Goal: Find specific page/section: Find specific page/section

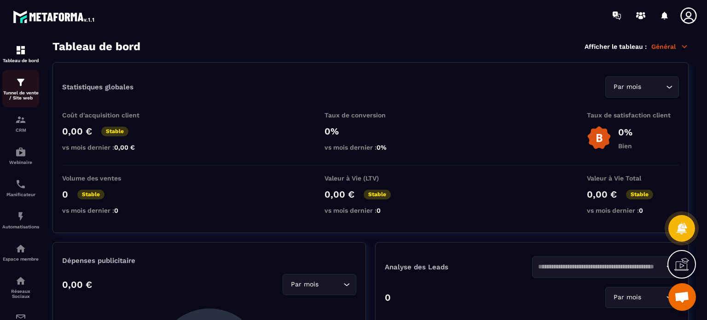
click at [20, 96] on p "Tunnel de vente / Site web" at bounding box center [20, 95] width 37 height 10
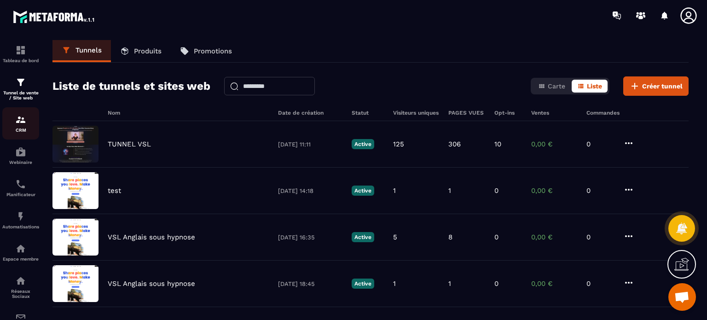
click at [23, 133] on p "CRM" at bounding box center [20, 129] width 37 height 5
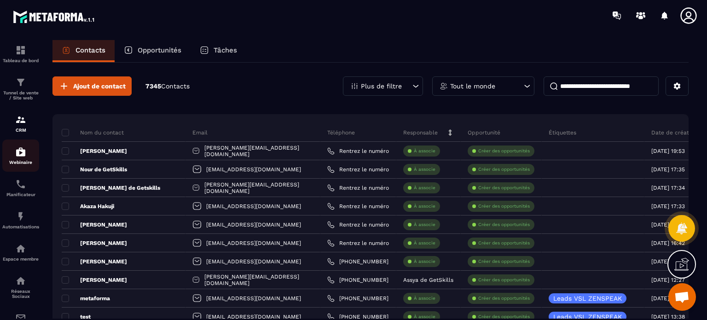
click at [21, 152] on img at bounding box center [20, 151] width 11 height 11
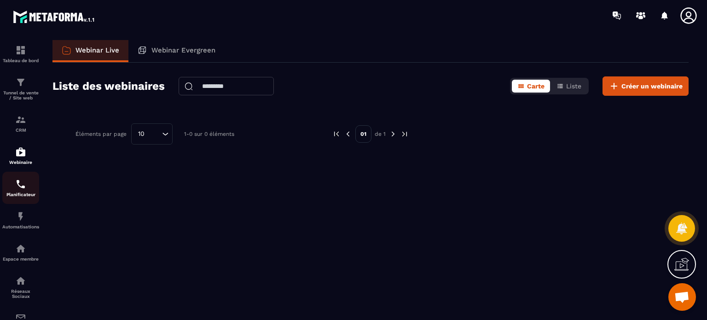
click at [21, 196] on p "Planificateur" at bounding box center [20, 194] width 37 height 5
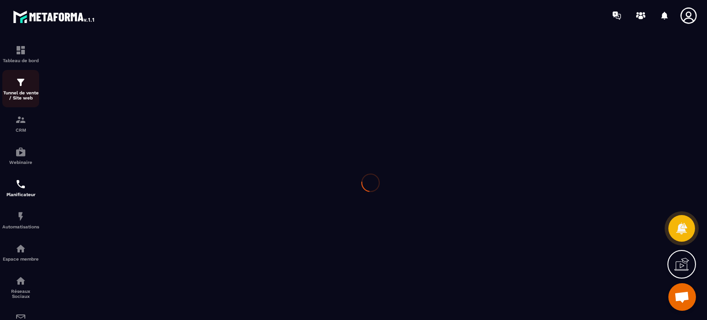
click at [20, 93] on p "Tunnel de vente / Site web" at bounding box center [20, 95] width 37 height 10
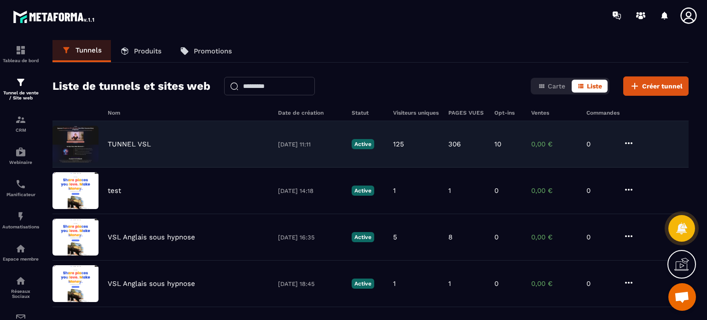
click at [135, 167] on div "TUNNEL VSL 15/07/2025 11:11 Active 125 306 10 0,00 € 0" at bounding box center [370, 190] width 636 height 46
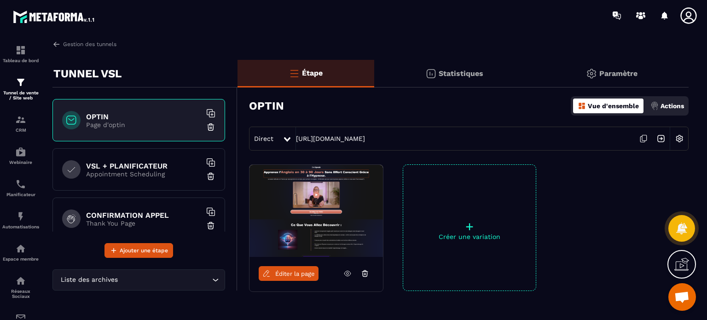
click at [348, 277] on link at bounding box center [347, 273] width 17 height 15
click at [265, 275] on icon at bounding box center [266, 273] width 6 height 6
